Goal: Task Accomplishment & Management: Manage account settings

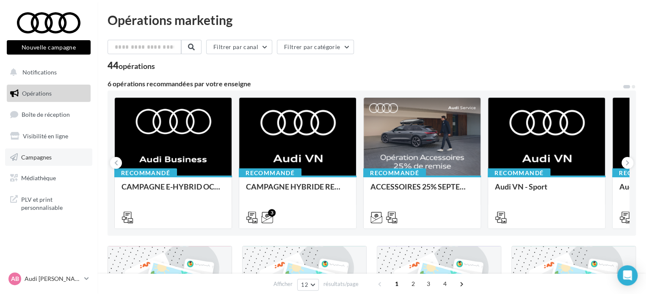
click at [36, 164] on link "Campagnes" at bounding box center [48, 157] width 87 height 18
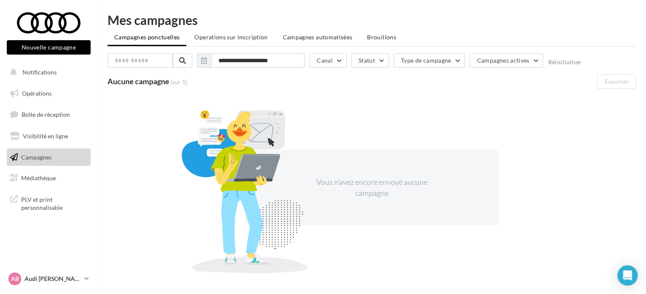
click at [49, 277] on p "Audi [PERSON_NAME]" at bounding box center [53, 279] width 56 height 8
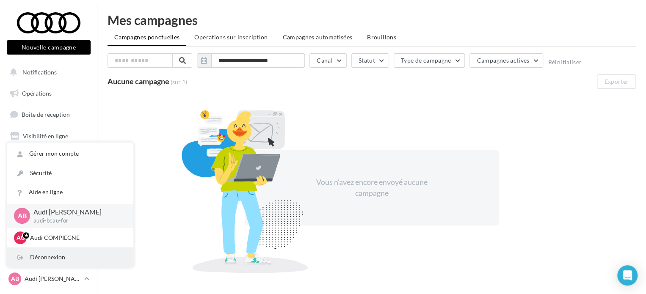
click at [46, 261] on div "Déconnexion" at bounding box center [70, 257] width 126 height 19
